Goal: Find specific page/section: Find specific page/section

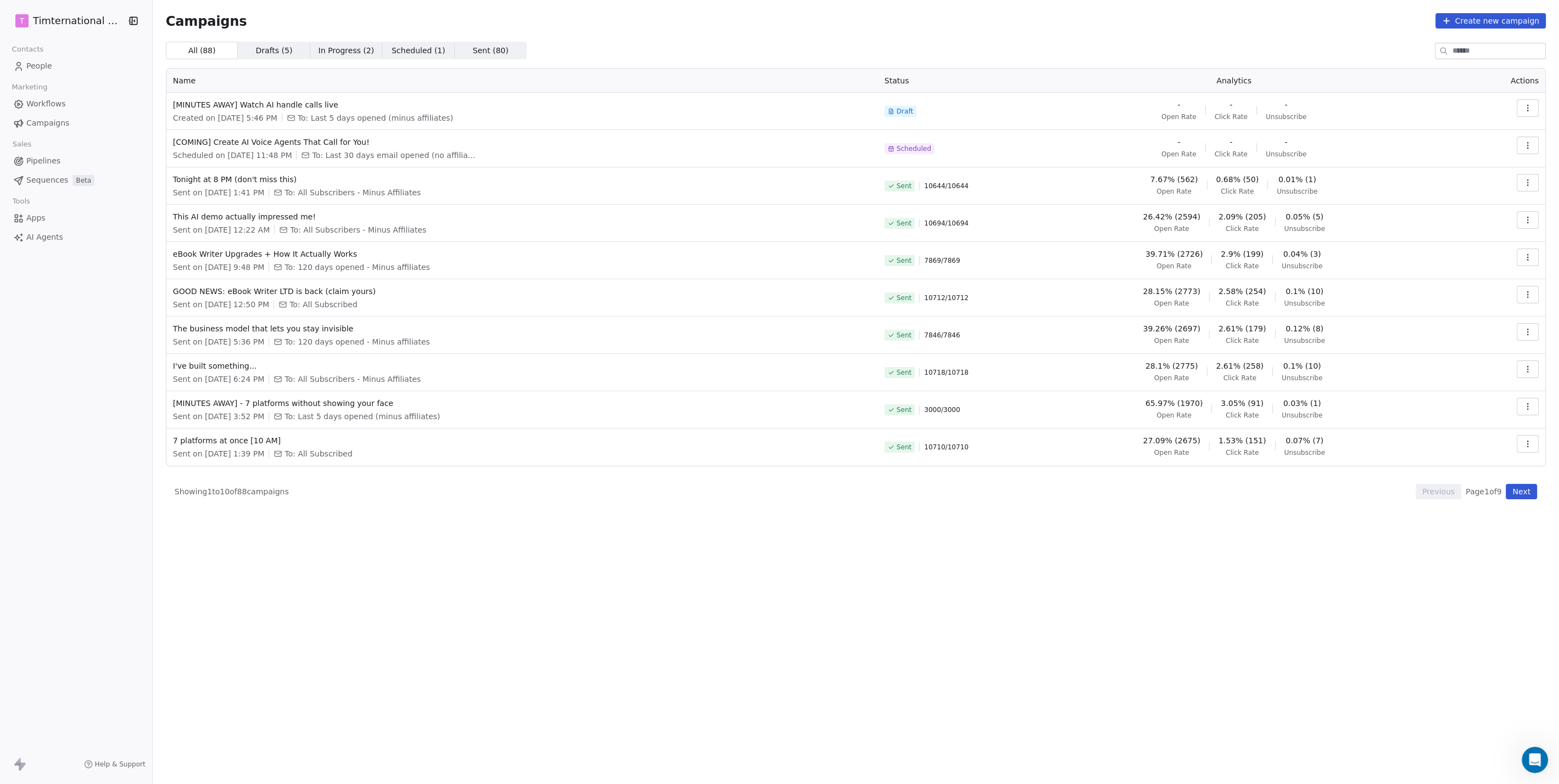
scroll to position [233, 0]
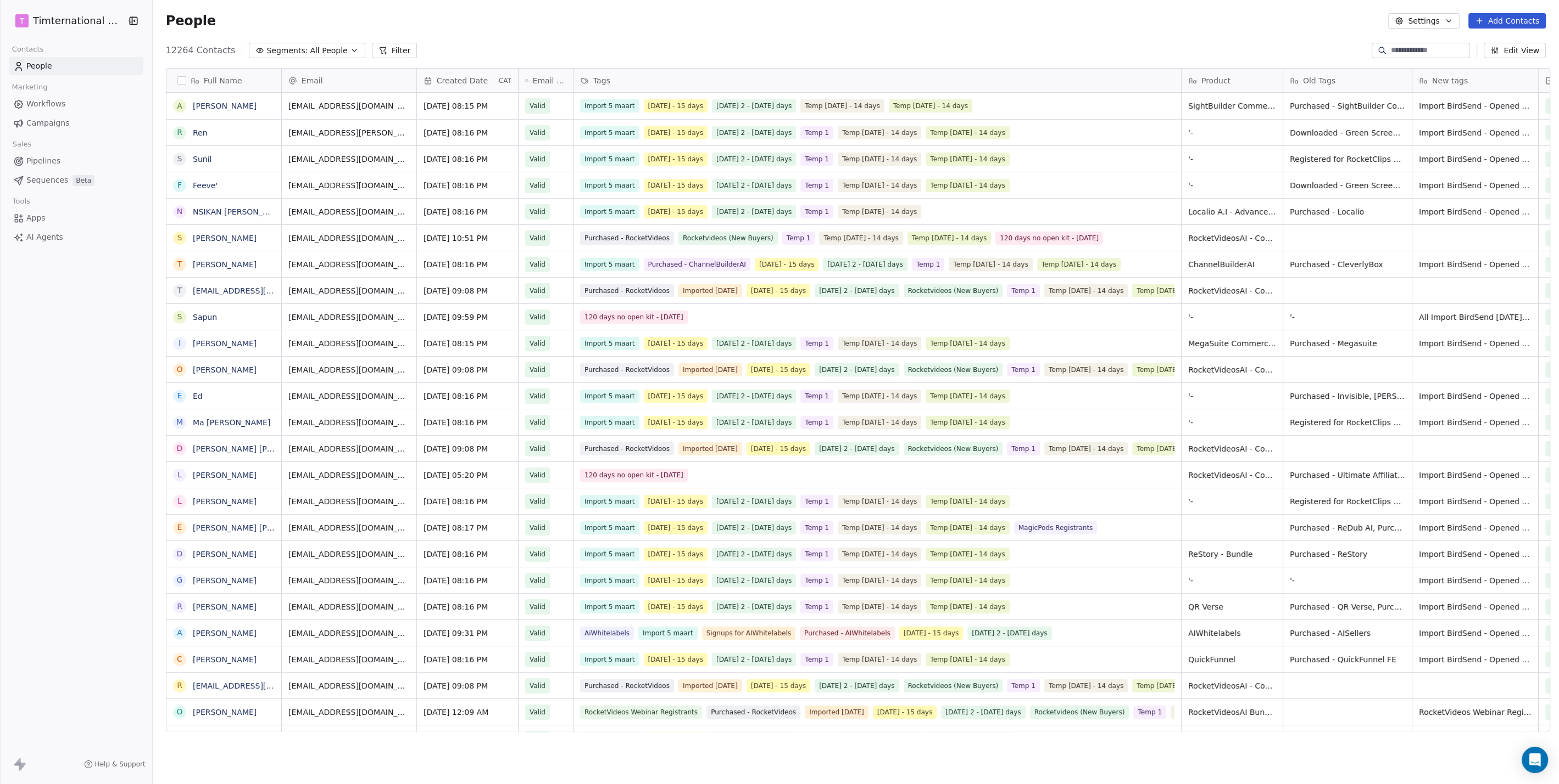
scroll to position [9, 9]
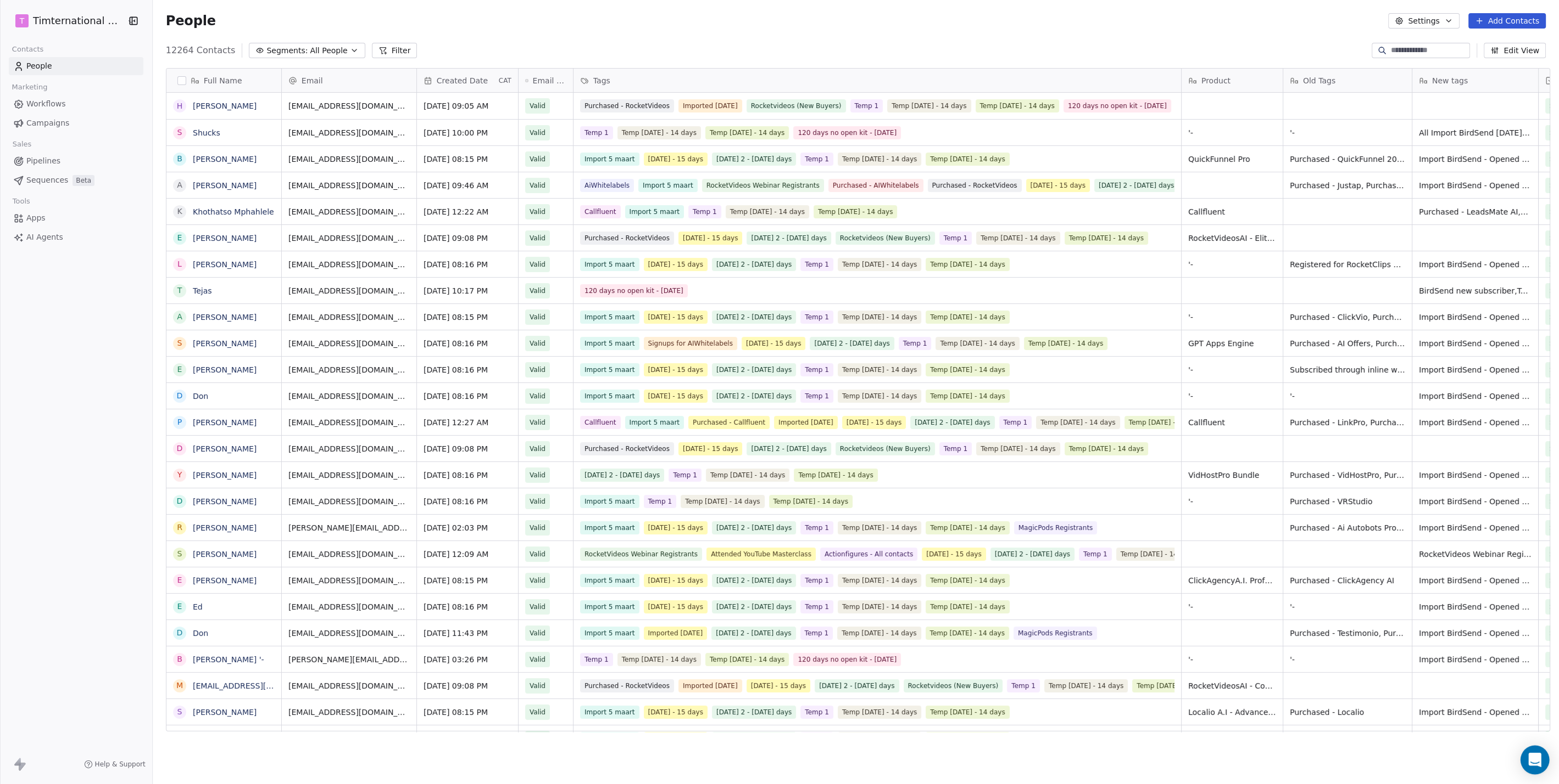
click at [1529, 752] on div "Open Intercom Messenger" at bounding box center [1535, 760] width 29 height 29
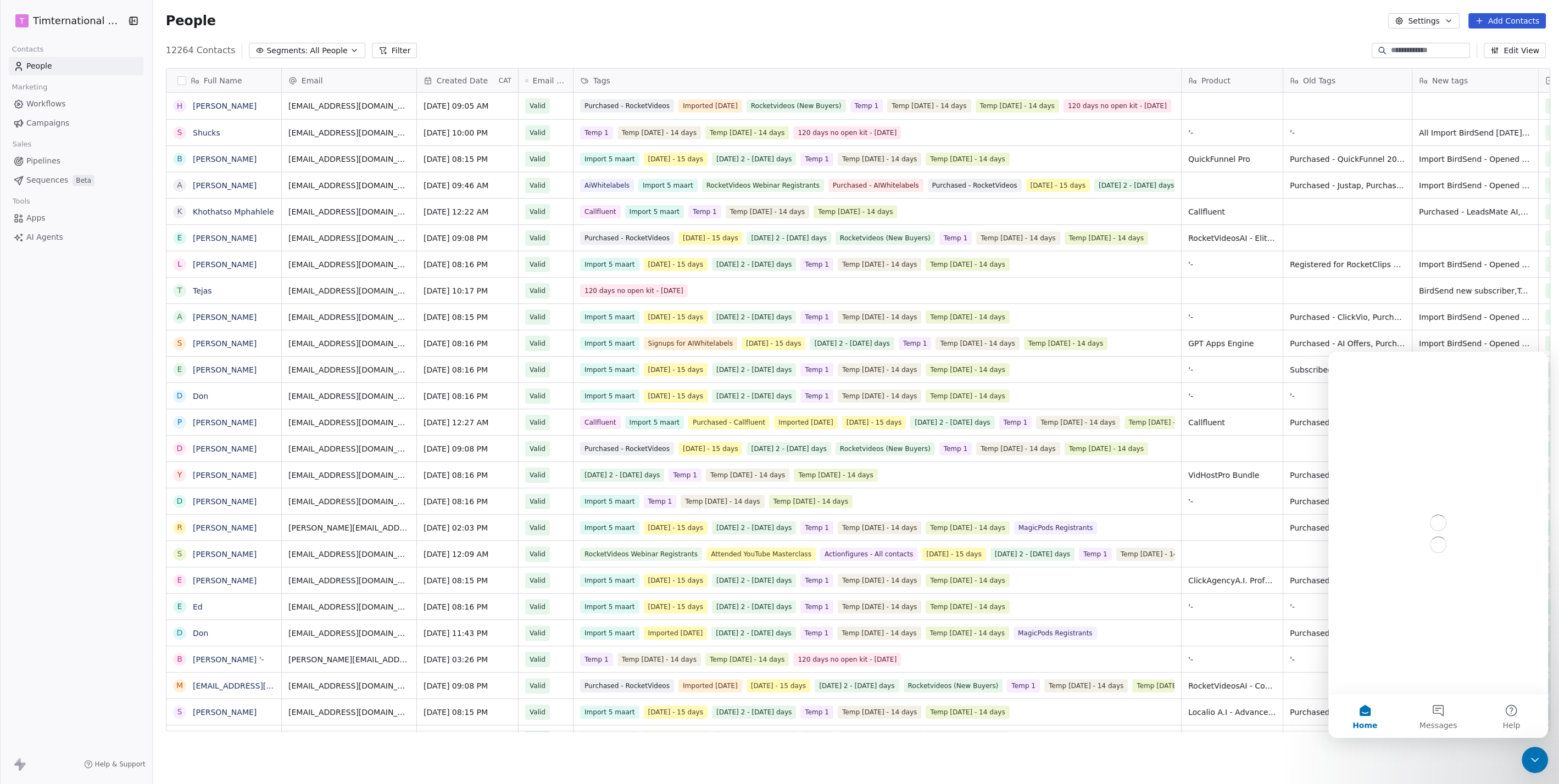
scroll to position [0, 0]
